Goal: Find specific page/section: Find specific page/section

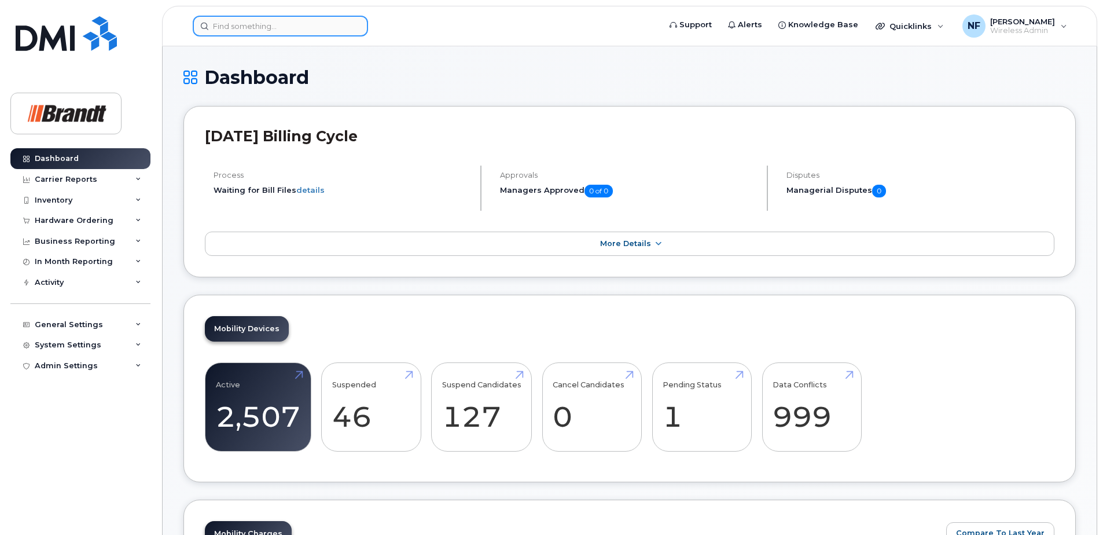
click at [313, 34] on input at bounding box center [280, 26] width 175 height 21
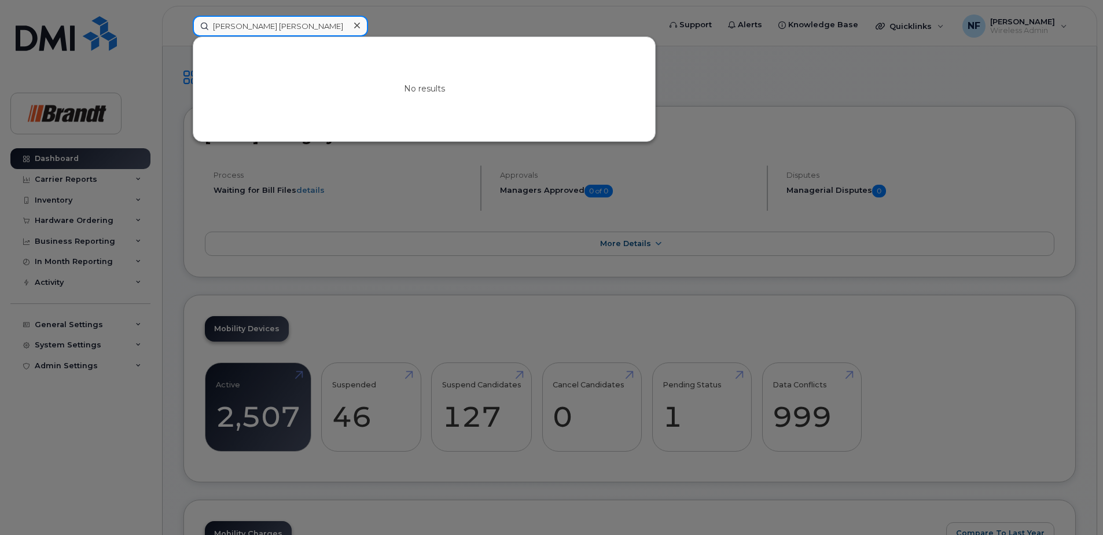
drag, startPoint x: 248, startPoint y: 23, endPoint x: 173, endPoint y: 28, distance: 74.9
click at [183, 28] on div "[PERSON_NAME] [PERSON_NAME] No results" at bounding box center [422, 26] width 478 height 21
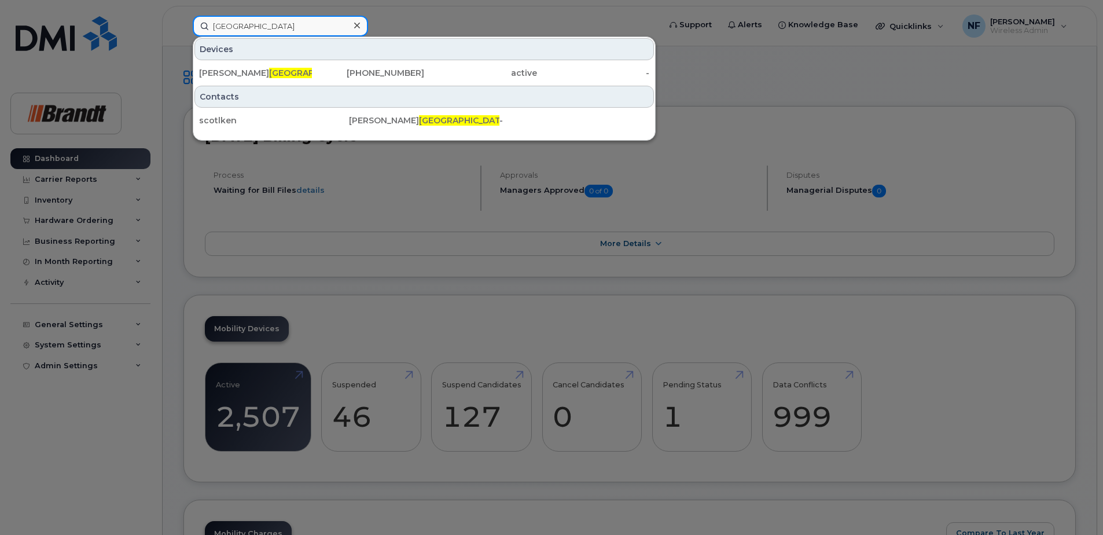
type input "[GEOGRAPHIC_DATA]"
click at [310, 72] on div "[PERSON_NAME]" at bounding box center [255, 73] width 113 height 12
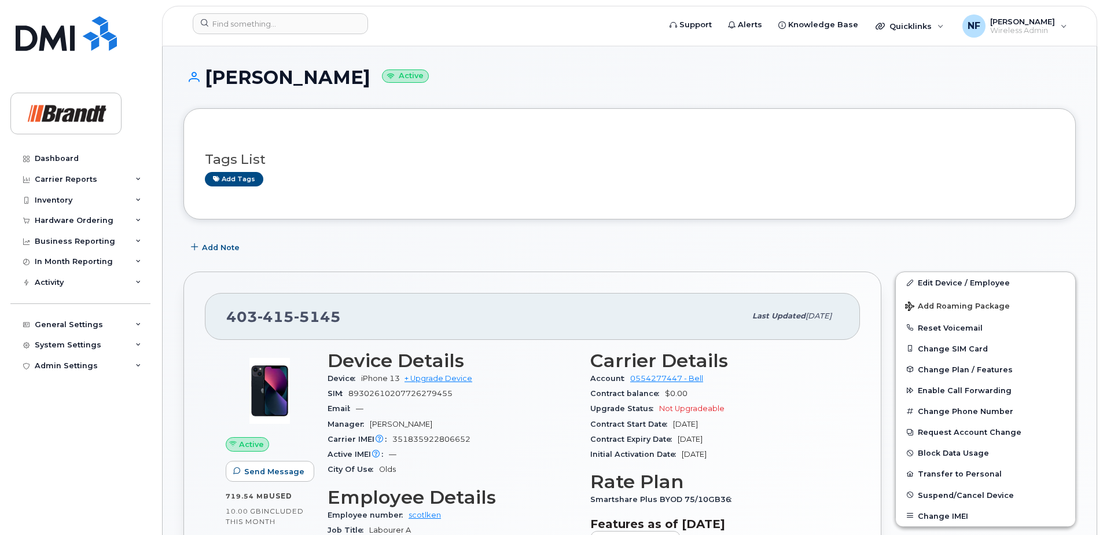
drag, startPoint x: 295, startPoint y: 80, endPoint x: 376, endPoint y: 82, distance: 80.5
click at [376, 82] on h1 "Kenneth Scotland Active" at bounding box center [629, 77] width 892 height 20
drag, startPoint x: 376, startPoint y: 82, endPoint x: 326, endPoint y: 90, distance: 50.3
click at [326, 90] on div "Kenneth Scotland Active" at bounding box center [629, 87] width 892 height 41
drag, startPoint x: 296, startPoint y: 76, endPoint x: 378, endPoint y: 80, distance: 82.3
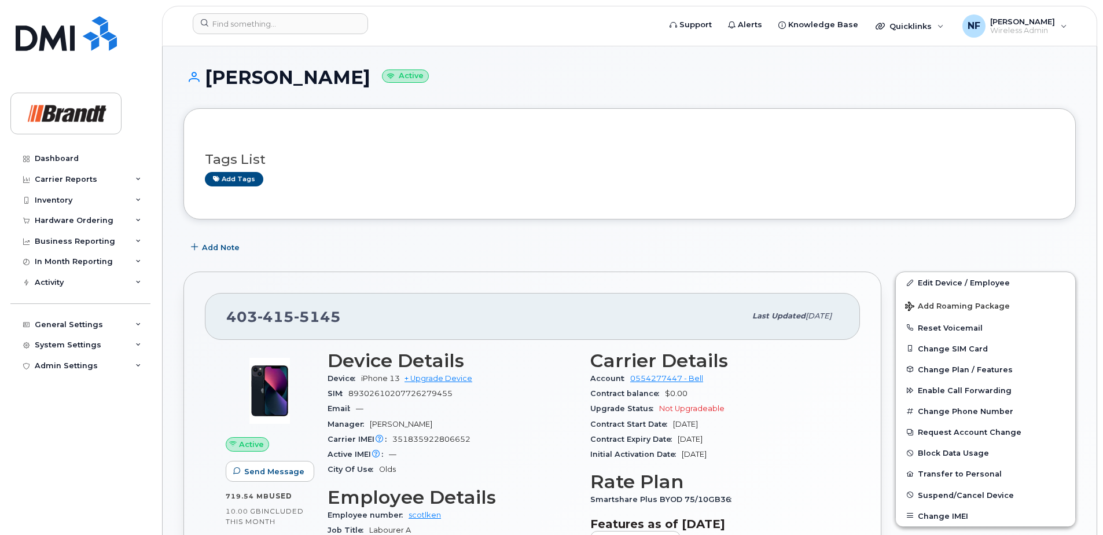
click at [378, 80] on h1 "Kenneth Scotland Active" at bounding box center [629, 77] width 892 height 20
drag, startPoint x: 378, startPoint y: 80, endPoint x: 337, endPoint y: 90, distance: 42.2
click at [337, 90] on div "Kenneth Scotland Active" at bounding box center [629, 87] width 892 height 41
drag, startPoint x: 337, startPoint y: 84, endPoint x: 384, endPoint y: 82, distance: 46.3
click at [384, 82] on h1 "Kenneth Scotland Active" at bounding box center [629, 77] width 892 height 20
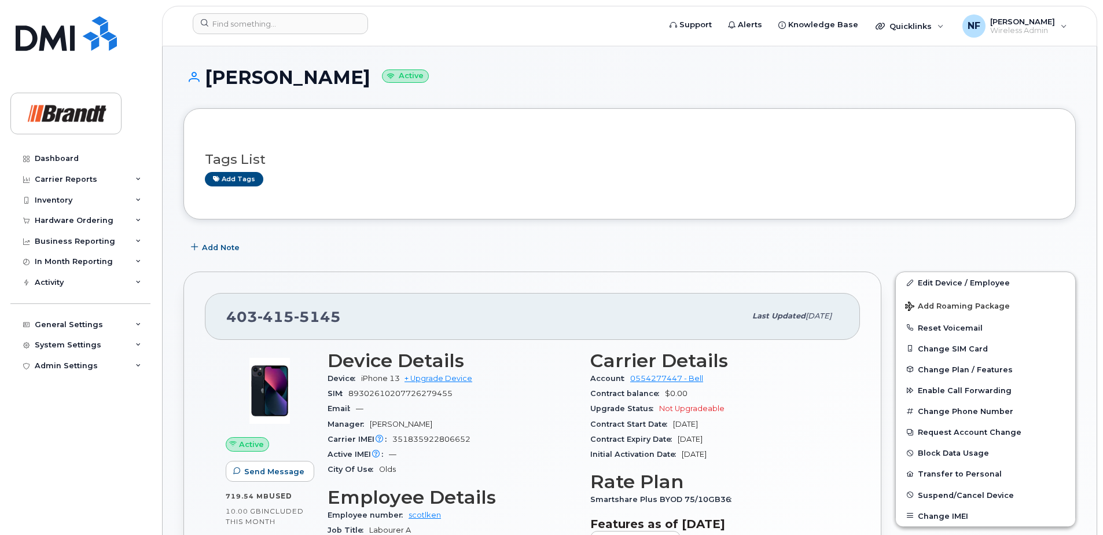
drag, startPoint x: 384, startPoint y: 82, endPoint x: 336, endPoint y: 93, distance: 48.7
click at [336, 93] on div "Kenneth Scotland Active" at bounding box center [629, 87] width 892 height 41
